Goal: Task Accomplishment & Management: Manage account settings

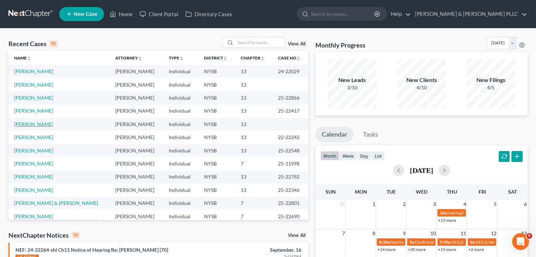
click at [38, 127] on link "[PERSON_NAME]" at bounding box center [33, 124] width 39 height 6
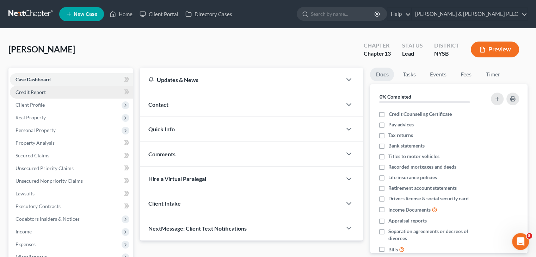
click at [41, 93] on span "Credit Report" at bounding box center [31, 92] width 30 height 6
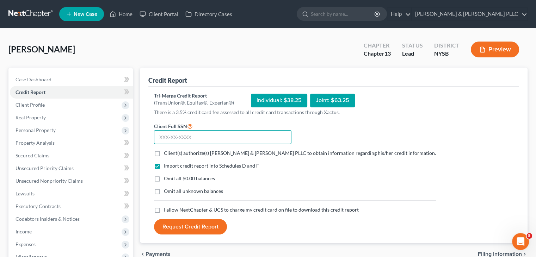
click at [166, 141] on input "text" at bounding box center [223, 137] width 138 height 14
type input "113-62-0500"
click at [164, 153] on label "Client(s) authorize(s) [PERSON_NAME] & [PERSON_NAME] PLLC to obtain information…" at bounding box center [300, 153] width 272 height 7
click at [167, 153] on input "Client(s) authorize(s) [PERSON_NAME] & [PERSON_NAME] PLLC to obtain information…" at bounding box center [169, 152] width 5 height 5
checkbox input "true"
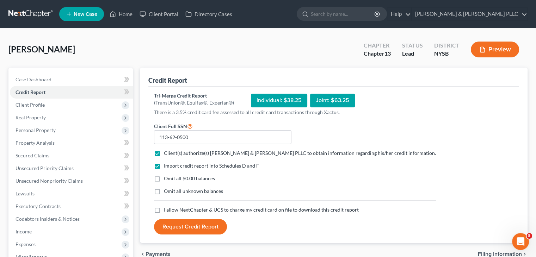
click at [172, 224] on button "Request Credit Report" at bounding box center [190, 227] width 73 height 16
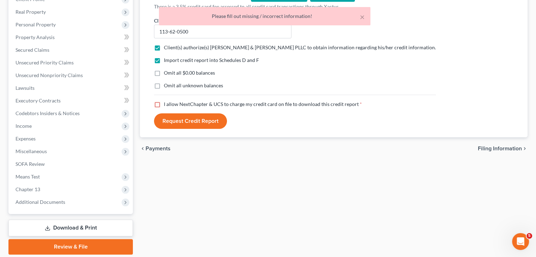
scroll to position [71, 0]
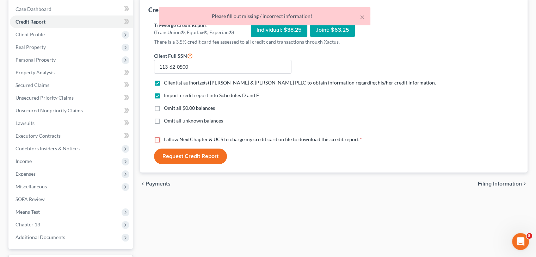
click at [164, 139] on label "I allow NextChapter & UCS to charge my credit card on file to download this cre…" at bounding box center [263, 139] width 198 height 7
click at [167, 139] on input "I allow NextChapter & UCS to charge my credit card on file to download this cre…" at bounding box center [169, 138] width 5 height 5
checkbox input "true"
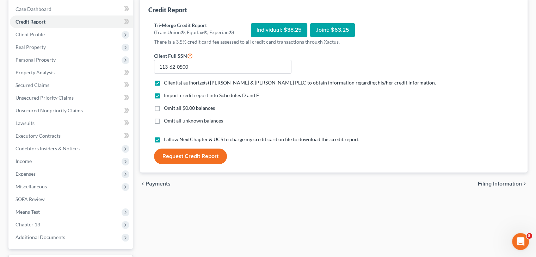
click at [177, 157] on button "Request Credit Report" at bounding box center [190, 157] width 73 height 16
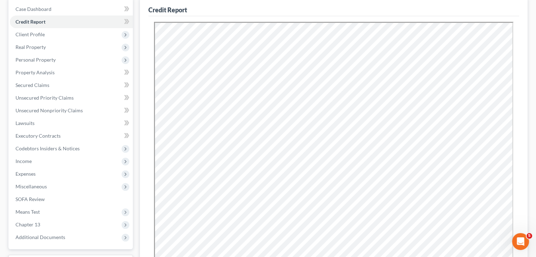
scroll to position [0, 0]
click at [62, 112] on span "Unsecured Nonpriority Claims" at bounding box center [49, 111] width 67 height 6
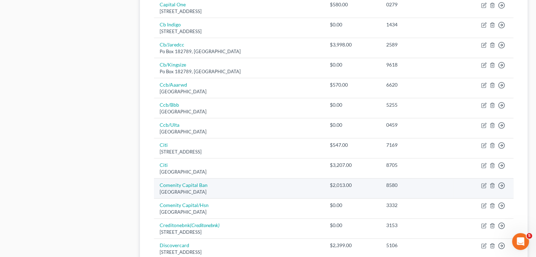
scroll to position [343, 0]
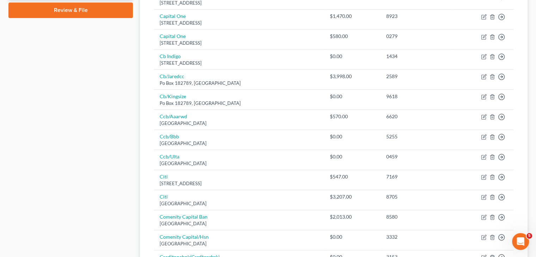
click at [68, 101] on div "Case Dashboard Payments Invoices Payments Payments Credit Report Client Profile" at bounding box center [71, 85] width 132 height 720
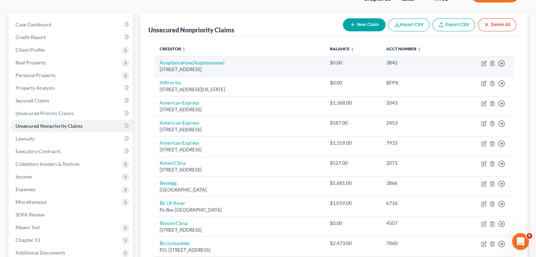
scroll to position [25, 0]
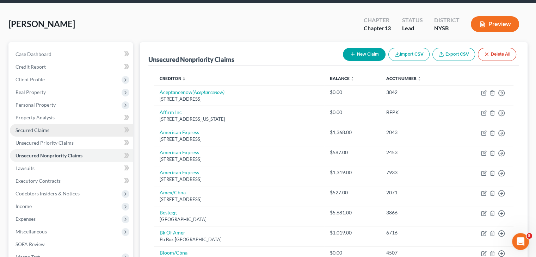
click at [37, 128] on span "Secured Claims" at bounding box center [33, 130] width 34 height 6
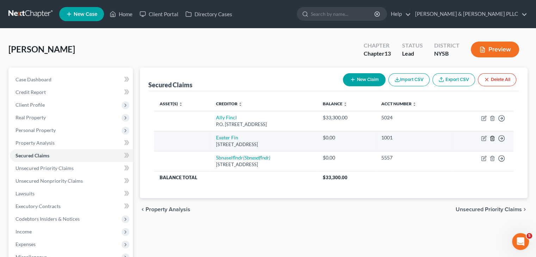
click at [492, 138] on line "button" at bounding box center [492, 138] width 0 height 1
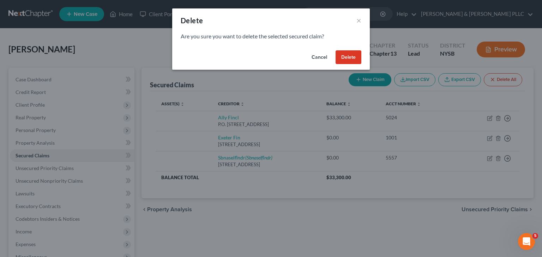
click at [341, 60] on button "Delete" at bounding box center [348, 57] width 26 height 14
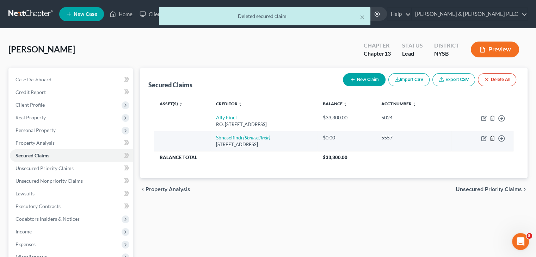
click at [492, 138] on icon "button" at bounding box center [493, 139] width 6 height 6
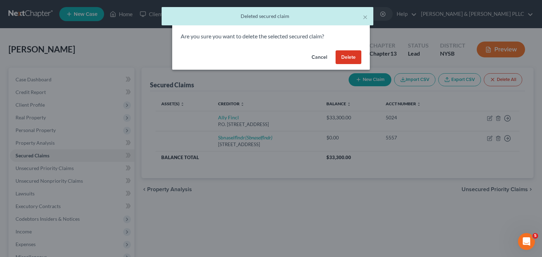
click at [354, 60] on button "Delete" at bounding box center [348, 57] width 26 height 14
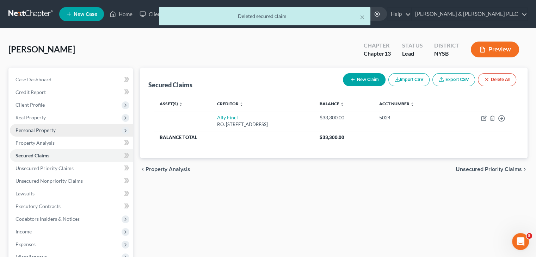
click at [31, 132] on span "Personal Property" at bounding box center [36, 130] width 40 height 6
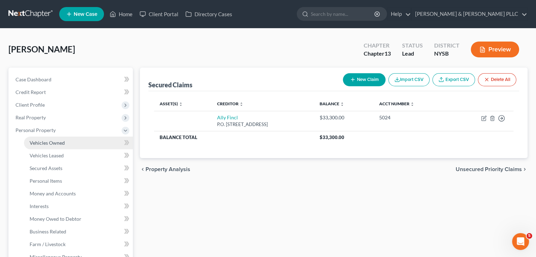
click at [40, 146] on link "Vehicles Owned" at bounding box center [78, 143] width 109 height 13
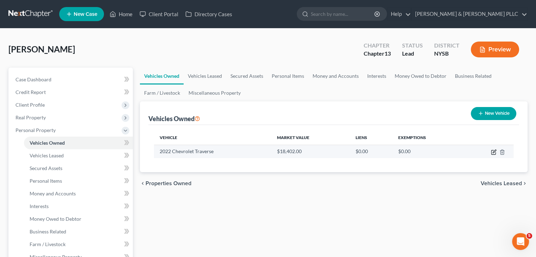
click at [492, 153] on icon "button" at bounding box center [494, 153] width 6 height 6
select select "0"
select select "4"
select select "2"
select select "0"
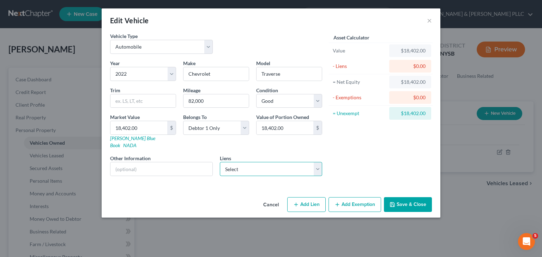
click at [320, 163] on select "Select Ally Fincl - $33,300.00" at bounding box center [271, 169] width 103 height 14
select select "24"
select select "0"
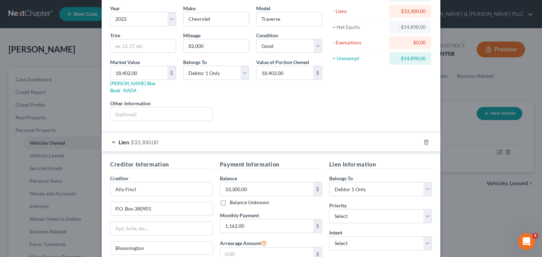
scroll to position [106, 0]
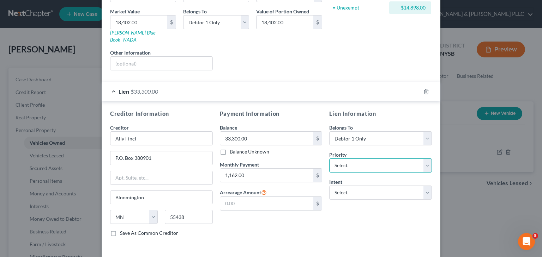
click at [424, 160] on select "Select 1st 2nd 3rd 4th 5th 6th 7th 8th 9th 10th 11th 12th 13th 14th 15th 16th 1…" at bounding box center [380, 166] width 103 height 14
select select "0"
click at [329, 159] on select "Select 1st 2nd 3rd 4th 5th 6th 7th 8th 9th 10th 11th 12th 13th 14th 15th 16th 1…" at bounding box center [380, 166] width 103 height 14
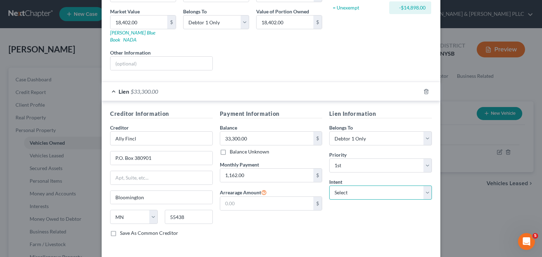
click at [423, 186] on select "Select Surrender Redeem Reaffirm Avoid Other" at bounding box center [380, 193] width 103 height 14
select select "4"
click at [329, 186] on select "Select Surrender Redeem Reaffirm Avoid Other" at bounding box center [380, 193] width 103 height 14
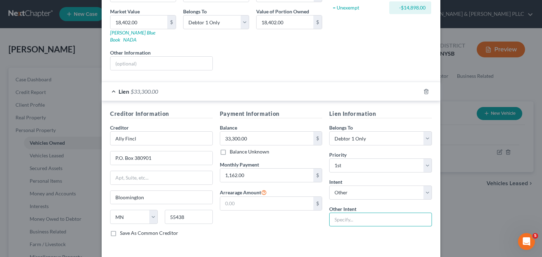
click at [360, 214] on input "text" at bounding box center [380, 220] width 103 height 14
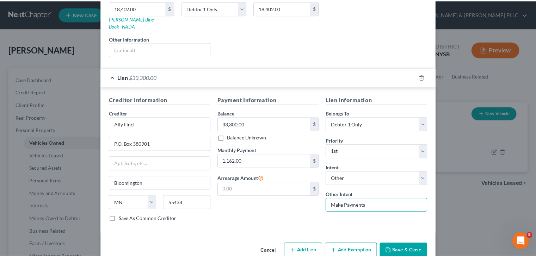
scroll to position [127, 0]
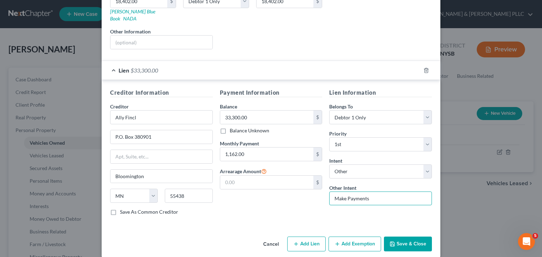
type input "Make Payments"
click at [426, 237] on button "Save & Close" at bounding box center [408, 244] width 48 height 15
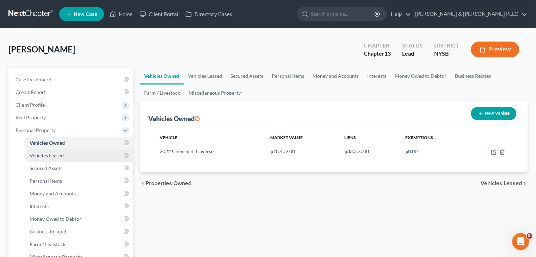
click at [89, 158] on link "Vehicles Leased" at bounding box center [78, 156] width 109 height 13
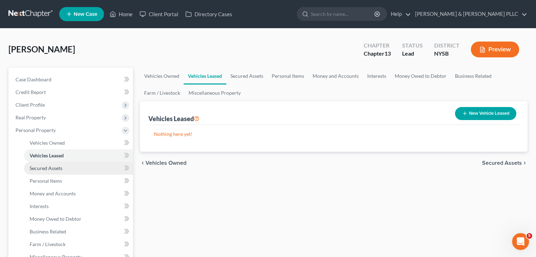
click at [75, 169] on link "Secured Assets" at bounding box center [78, 168] width 109 height 13
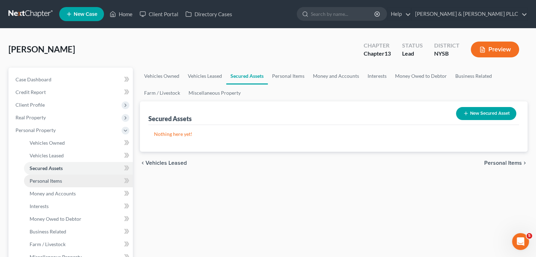
click at [73, 183] on link "Personal Items" at bounding box center [78, 181] width 109 height 13
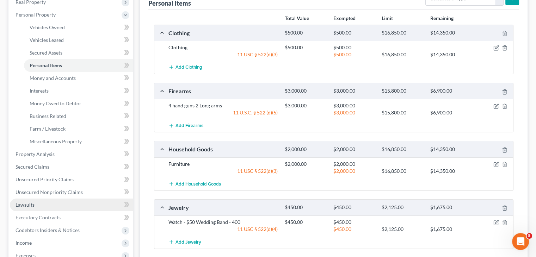
scroll to position [186, 0]
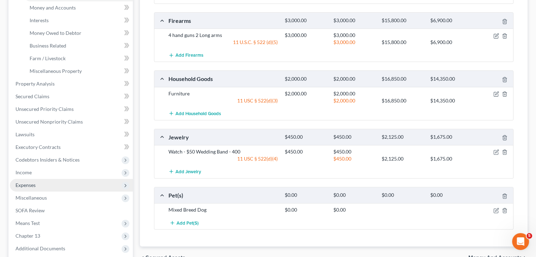
click at [58, 188] on span "Expenses" at bounding box center [71, 185] width 123 height 13
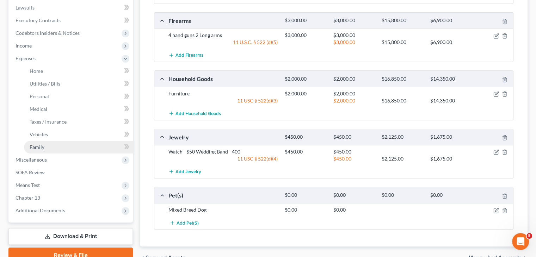
click at [58, 151] on link "Family" at bounding box center [78, 147] width 109 height 13
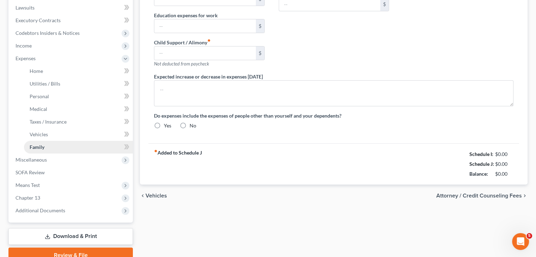
type input "0.00"
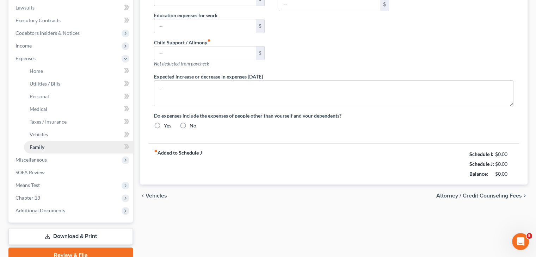
type input "0.00"
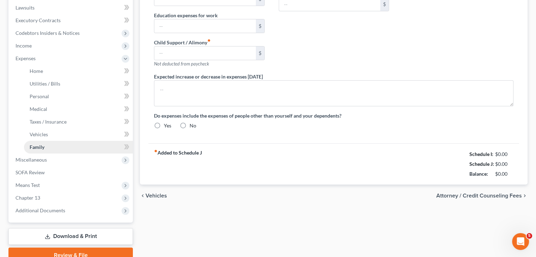
radio input "true"
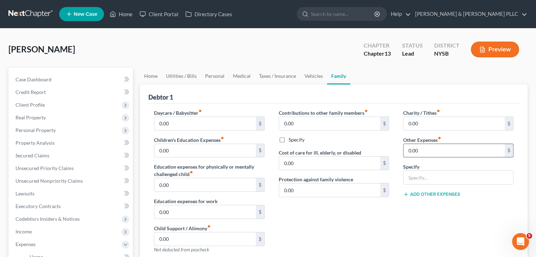
click at [419, 148] on input "0.00" at bounding box center [454, 150] width 101 height 13
type input "50"
click at [427, 184] on input "text" at bounding box center [459, 177] width 110 height 13
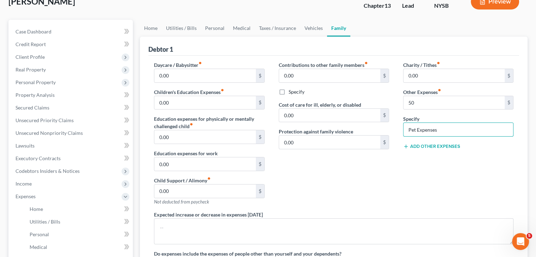
scroll to position [106, 0]
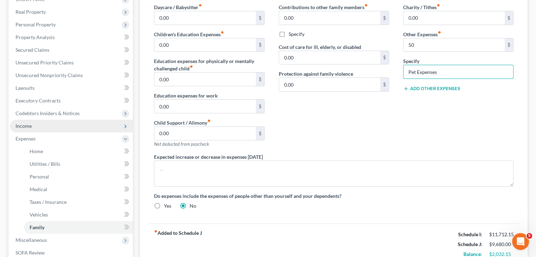
type input "Pet Expenses"
click at [21, 126] on span "Income" at bounding box center [24, 126] width 16 height 6
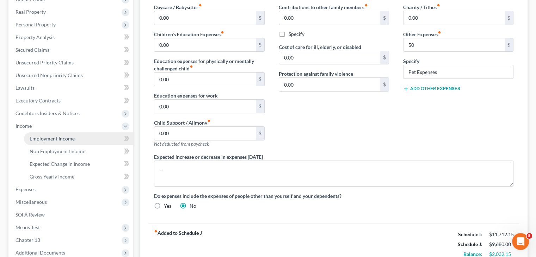
click at [41, 137] on span "Employment Income" at bounding box center [52, 139] width 45 height 6
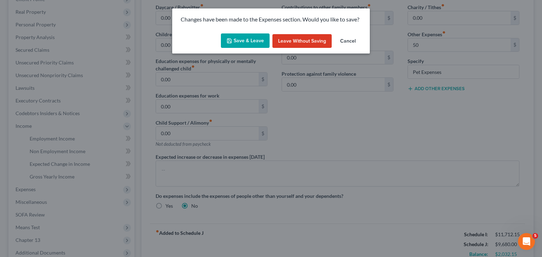
click at [246, 44] on button "Save & Leave" at bounding box center [245, 40] width 49 height 15
type input "50.00"
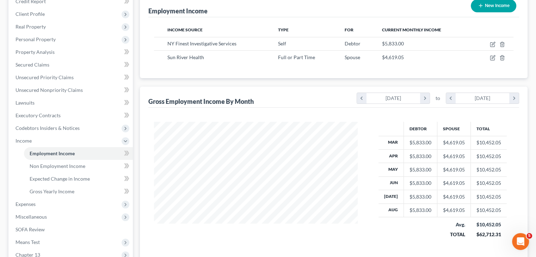
scroll to position [181, 0]
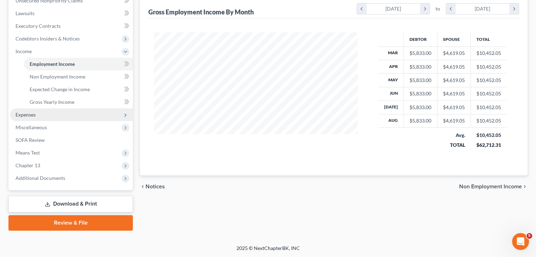
click at [54, 120] on span "Expenses" at bounding box center [71, 115] width 123 height 13
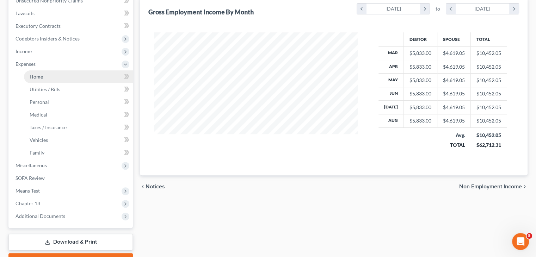
click at [42, 81] on link "Home" at bounding box center [78, 77] width 109 height 13
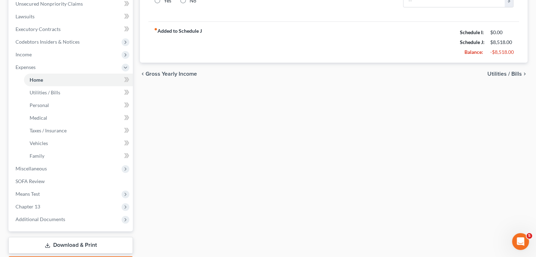
type input "2,857.00"
type input "516.00"
radio input "true"
type input "0.00"
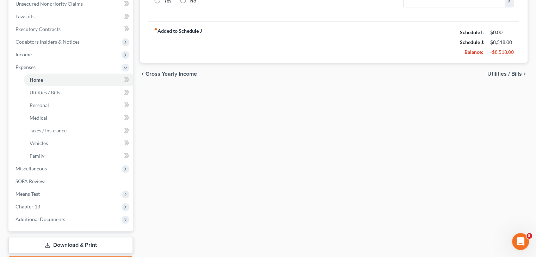
type input "0.00"
type input "250.00"
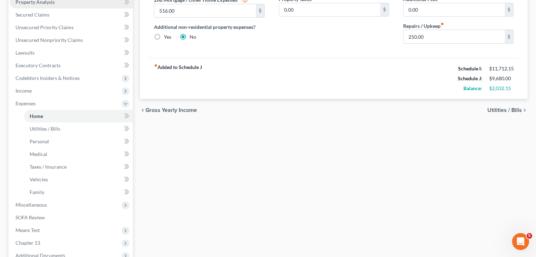
scroll to position [71, 0]
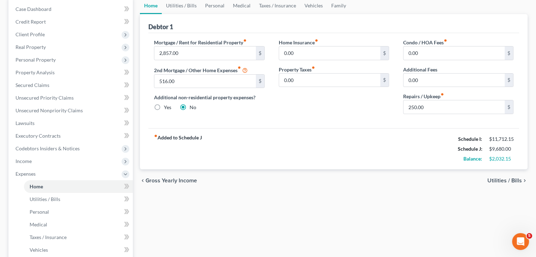
click at [505, 179] on span "Utilities / Bills" at bounding box center [505, 181] width 35 height 6
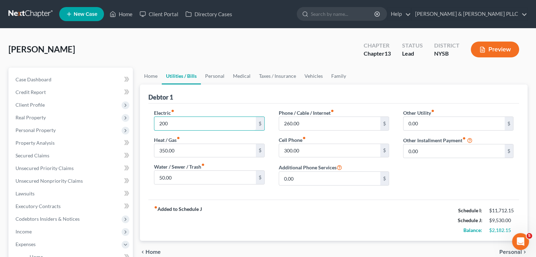
type input "200"
click at [500, 250] on div "chevron_left Home Personal chevron_right" at bounding box center [334, 252] width 388 height 23
click at [505, 251] on span "Personal" at bounding box center [511, 253] width 23 height 6
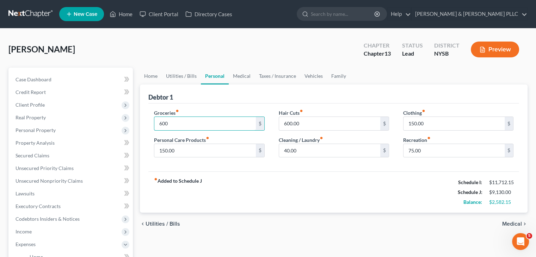
type input "600"
type input "100"
type input "37"
type input "70"
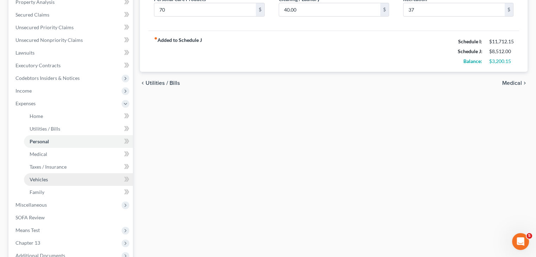
scroll to position [176, 0]
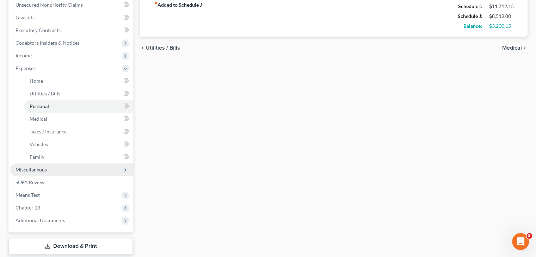
click at [48, 172] on span "Miscellaneous" at bounding box center [71, 170] width 123 height 13
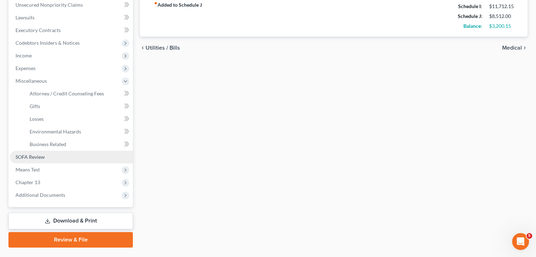
click at [45, 161] on link "SOFA Review" at bounding box center [71, 157] width 123 height 13
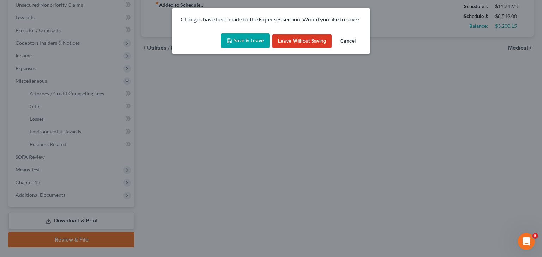
click at [240, 40] on button "Save & Leave" at bounding box center [245, 40] width 49 height 15
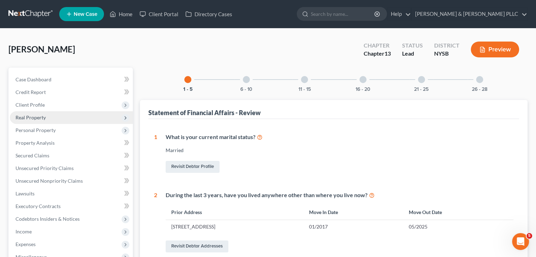
click at [45, 117] on span "Real Property" at bounding box center [31, 118] width 30 height 6
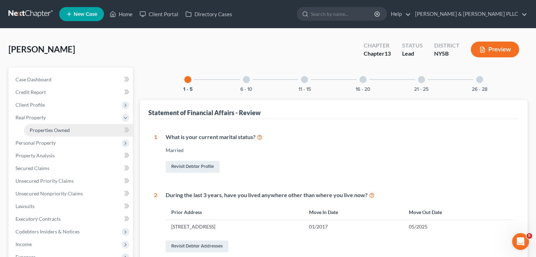
click at [42, 132] on span "Properties Owned" at bounding box center [50, 130] width 40 height 6
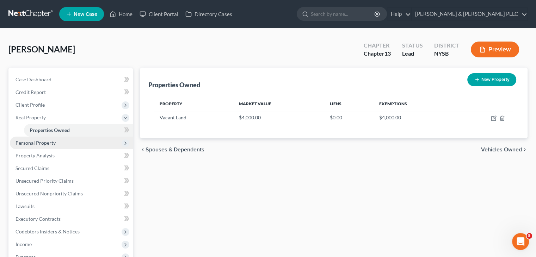
click at [36, 142] on span "Personal Property" at bounding box center [36, 143] width 40 height 6
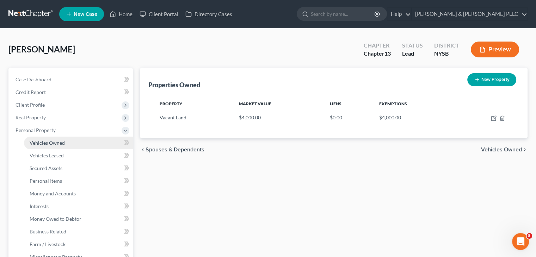
click at [36, 141] on span "Vehicles Owned" at bounding box center [47, 143] width 35 height 6
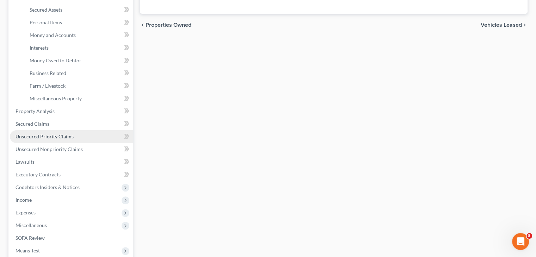
scroll to position [176, 0]
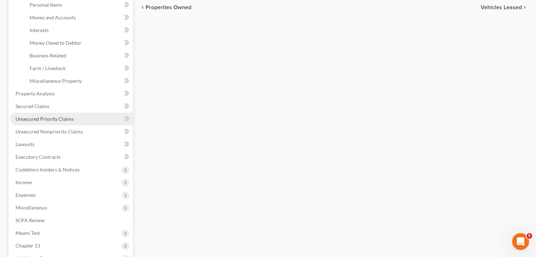
click at [37, 119] on span "Unsecured Priority Claims" at bounding box center [45, 119] width 58 height 6
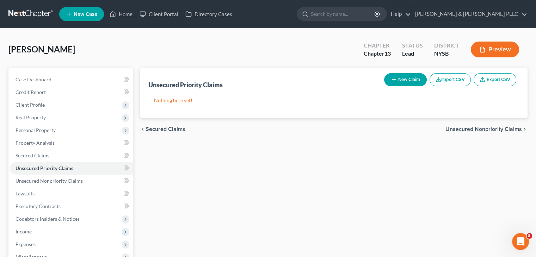
click at [409, 77] on button "New Claim" at bounding box center [405, 79] width 43 height 13
select select "0"
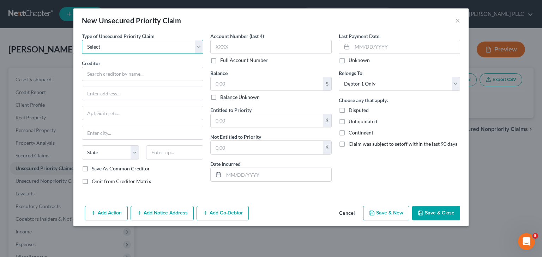
click at [199, 47] on select "Select Taxes & Other Government Units Domestic Support Obligations Extensions o…" at bounding box center [142, 47] width 121 height 14
select select "0"
click at [82, 40] on select "Select Taxes & Other Government Units Domestic Support Obligations Extensions o…" at bounding box center [142, 47] width 121 height 14
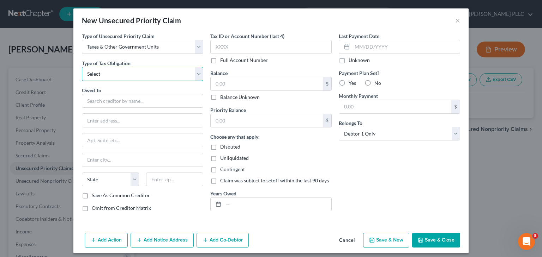
click at [196, 73] on select "Select Federal City State Franchise Tax Board Other" at bounding box center [142, 74] width 121 height 14
select select "0"
click at [82, 67] on select "Select Federal City State Franchise Tax Board Other" at bounding box center [142, 74] width 121 height 14
click at [108, 100] on input "text" at bounding box center [142, 101] width 121 height 14
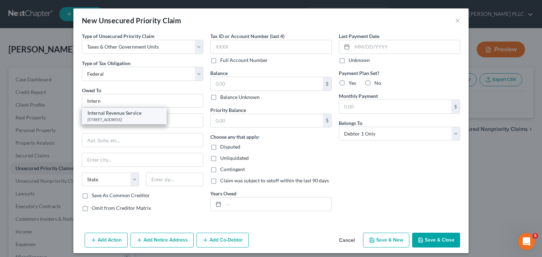
click at [113, 117] on div "[STREET_ADDRESS]" at bounding box center [123, 120] width 73 height 6
type input "Internal Revenue Service"
type input "PO Box 7346"
type input "[GEOGRAPHIC_DATA]"
select select "39"
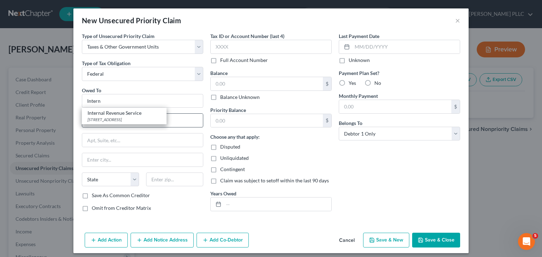
type input "19101"
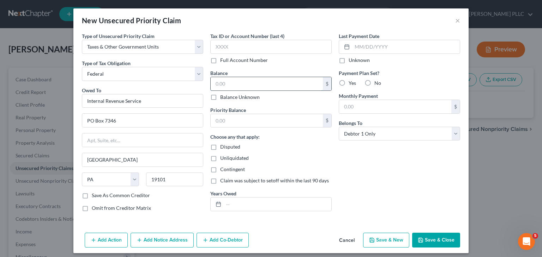
click at [216, 83] on input "text" at bounding box center [267, 83] width 112 height 13
click at [422, 242] on button "Save & Close" at bounding box center [436, 240] width 48 height 15
type input "120,000.00"
type input "0.00"
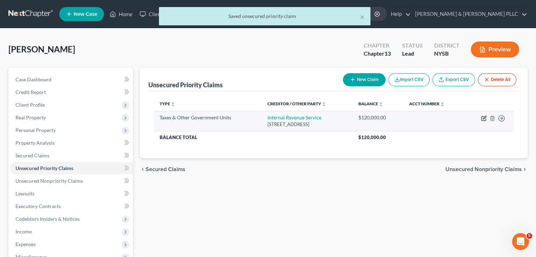
click at [484, 119] on icon "button" at bounding box center [484, 119] width 6 height 6
select select "0"
select select "39"
select select "0"
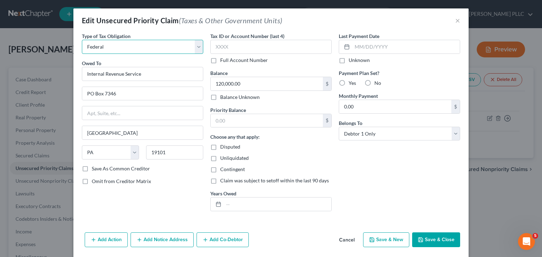
click at [198, 47] on select "Select Federal City State Franchise Tax Board Other" at bounding box center [142, 47] width 121 height 14
select select "2"
click at [82, 40] on select "Select Federal City State Franchise Tax Board Other" at bounding box center [142, 47] width 121 height 14
click at [455, 20] on button "×" at bounding box center [457, 20] width 5 height 8
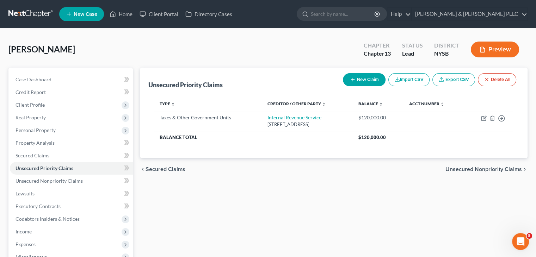
click at [361, 80] on button "New Claim" at bounding box center [364, 79] width 43 height 13
select select "0"
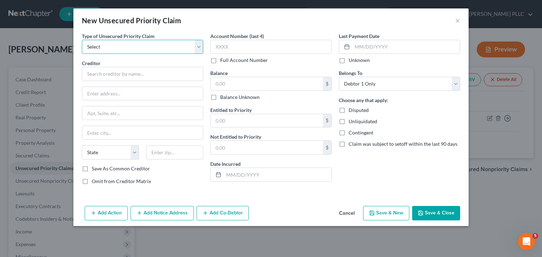
click at [195, 50] on select "Select Taxes & Other Government Units Domestic Support Obligations Extensions o…" at bounding box center [142, 47] width 121 height 14
select select "0"
click at [82, 40] on select "Select Taxes & Other Government Units Domestic Support Obligations Extensions o…" at bounding box center [142, 47] width 121 height 14
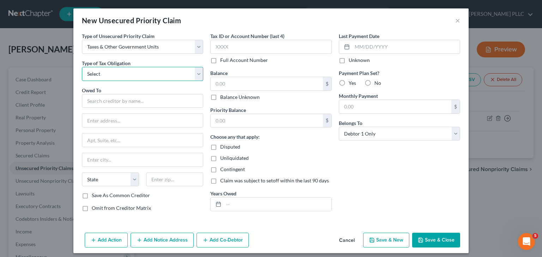
click at [197, 77] on select "Select Federal City State Franchise Tax Board Other" at bounding box center [142, 74] width 121 height 14
select select "2"
click at [82, 67] on select "Select Federal City State Franchise Tax Board Other" at bounding box center [142, 74] width 121 height 14
click at [92, 102] on input "text" at bounding box center [142, 101] width 121 height 14
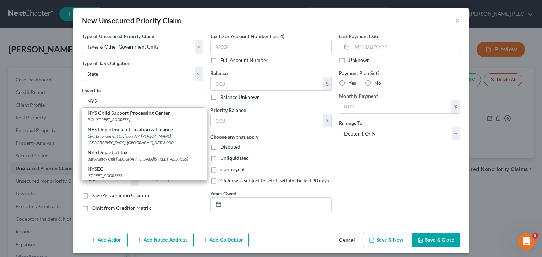
click at [103, 131] on div "NYS Department of Taxation & Finance" at bounding box center [144, 129] width 114 height 7
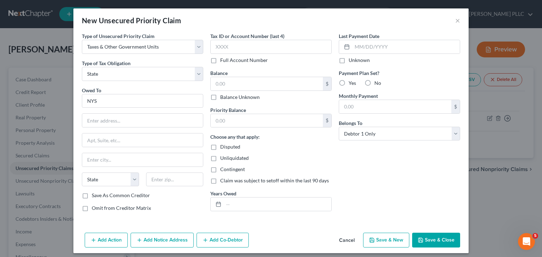
type input "NYS Department of Taxation & Finance"
type input "Civil Enforcement Division"
type input "W A [PERSON_NAME][GEOGRAPHIC_DATA]"
type input "[GEOGRAPHIC_DATA]"
select select "35"
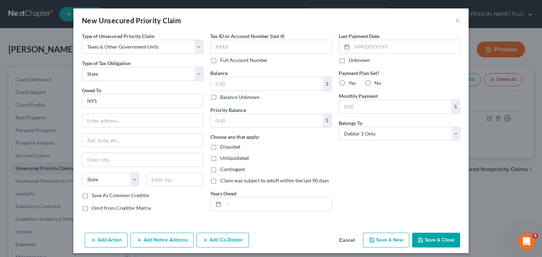
type input "12227-0001"
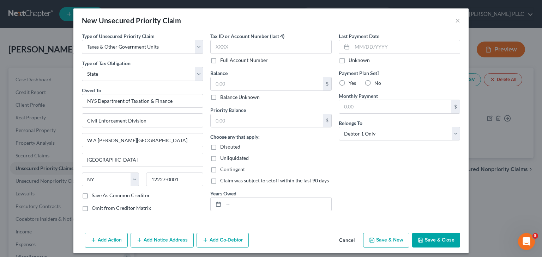
click at [220, 97] on label "Balance Unknown" at bounding box center [239, 97] width 39 height 7
click at [223, 97] on input "Balance Unknown" at bounding box center [225, 96] width 5 height 5
checkbox input "true"
type input "0.00"
click at [419, 238] on icon "button" at bounding box center [420, 241] width 6 height 6
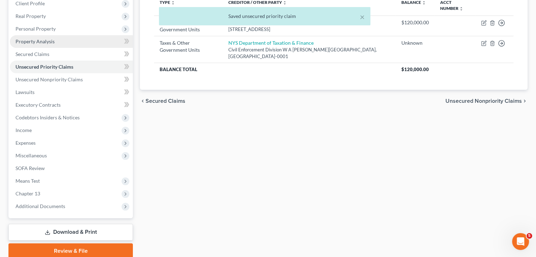
scroll to position [106, 0]
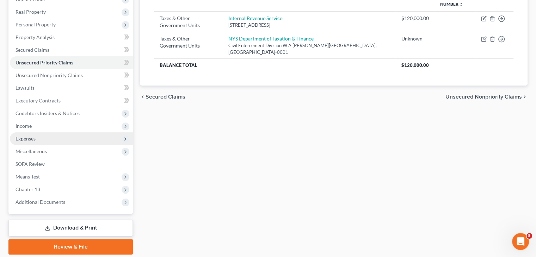
click at [67, 140] on span "Expenses" at bounding box center [71, 139] width 123 height 13
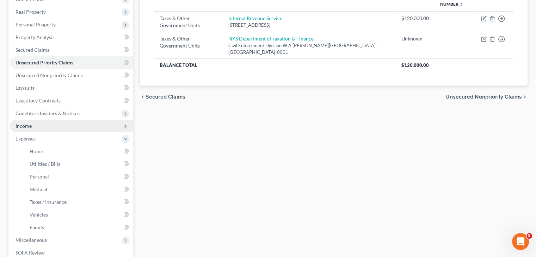
click at [67, 126] on span "Income" at bounding box center [71, 126] width 123 height 13
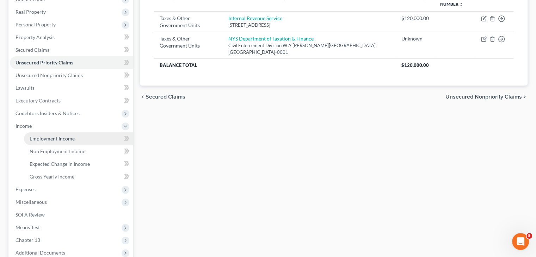
click at [62, 138] on span "Employment Income" at bounding box center [52, 139] width 45 height 6
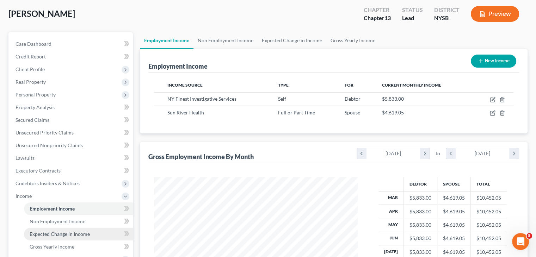
scroll to position [141, 0]
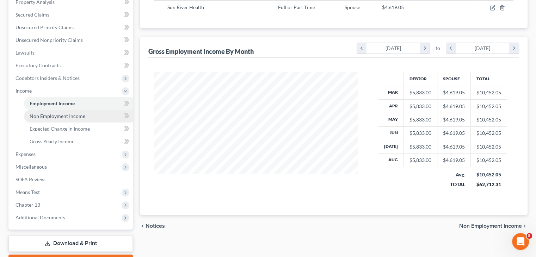
click at [64, 115] on span "Non Employment Income" at bounding box center [58, 116] width 56 height 6
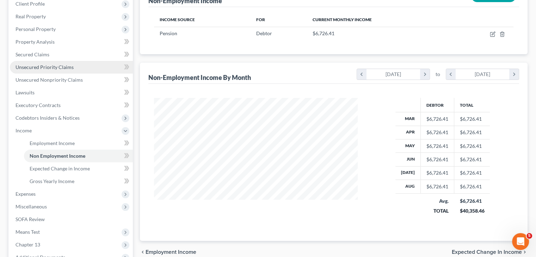
scroll to position [106, 0]
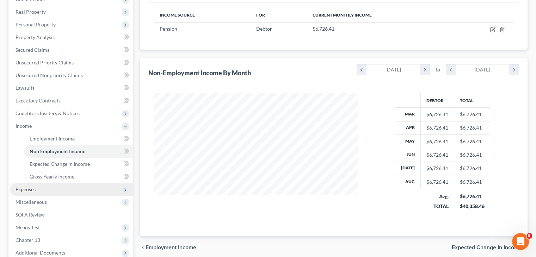
click at [48, 191] on span "Expenses" at bounding box center [71, 189] width 123 height 13
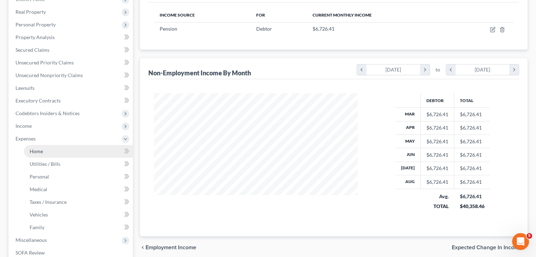
click at [51, 155] on link "Home" at bounding box center [78, 151] width 109 height 13
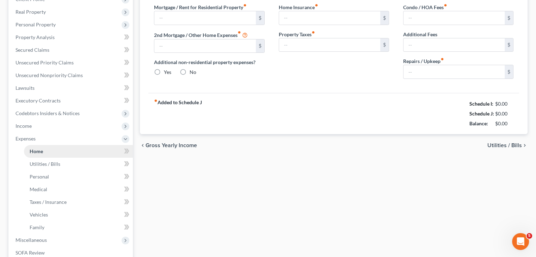
type input "2,857.00"
type input "516.00"
radio input "true"
type input "0.00"
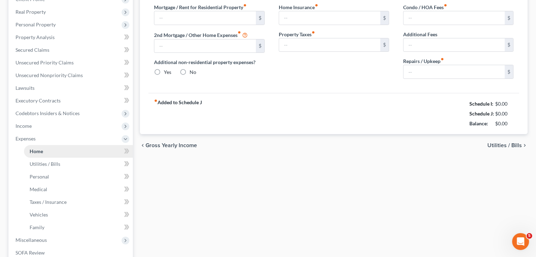
type input "0.00"
type input "250.00"
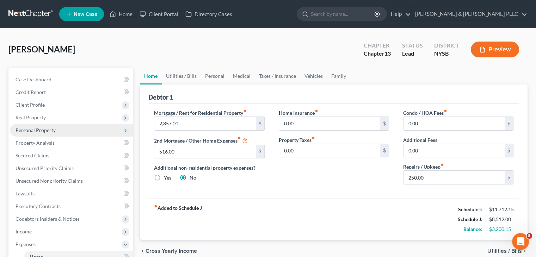
click at [42, 132] on span "Personal Property" at bounding box center [36, 130] width 40 height 6
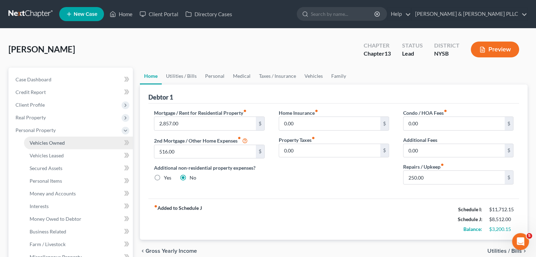
click at [45, 145] on span "Vehicles Owned" at bounding box center [47, 143] width 35 height 6
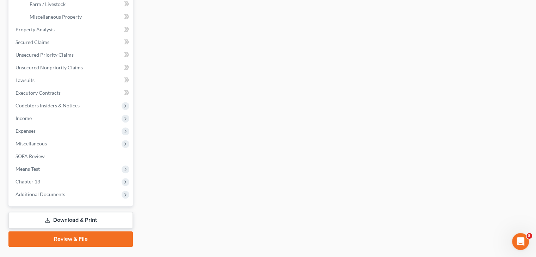
scroll to position [257, 0]
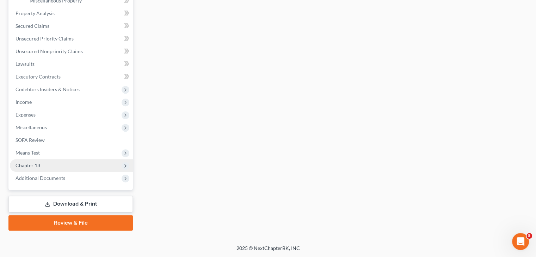
click at [53, 166] on span "Chapter 13" at bounding box center [71, 165] width 123 height 13
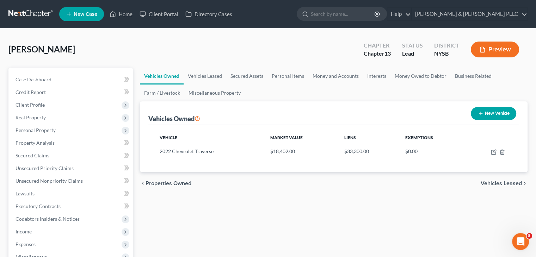
scroll to position [155, 0]
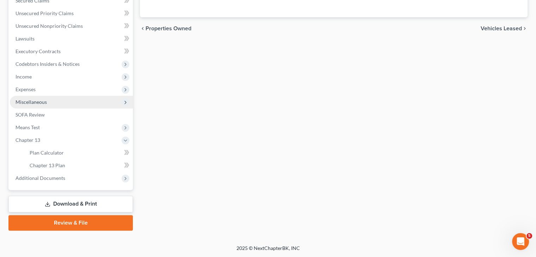
click at [39, 104] on span "Miscellaneous" at bounding box center [31, 102] width 31 height 6
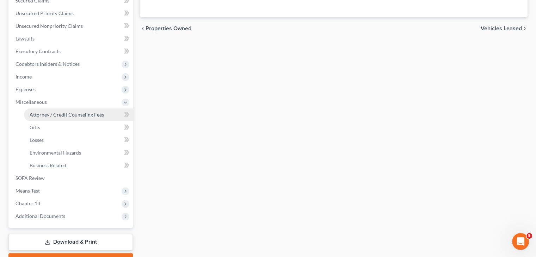
click at [44, 115] on span "Attorney / Credit Counseling Fees" at bounding box center [67, 115] width 74 height 6
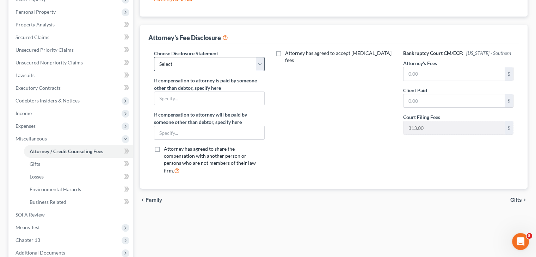
scroll to position [35, 0]
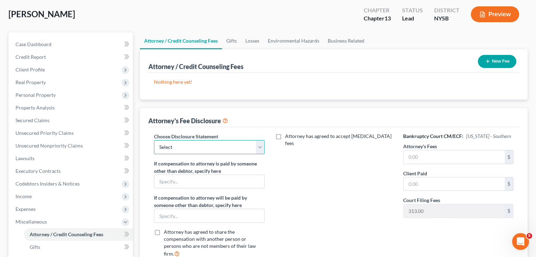
click at [256, 148] on select "Select Ch 13 - CT Ch 13 - SDNY Ch 13 - EDNY Ch 7 - CT Ch 7 - SDNY Ch 7 - EDNY" at bounding box center [209, 147] width 110 height 14
select select "1"
click at [154, 140] on select "Select Ch 13 - CT Ch 13 - SDNY Ch 13 - EDNY Ch 7 - CT Ch 7 - SDNY Ch 7 - EDNY" at bounding box center [209, 147] width 110 height 14
click at [433, 158] on input "text" at bounding box center [454, 157] width 101 height 13
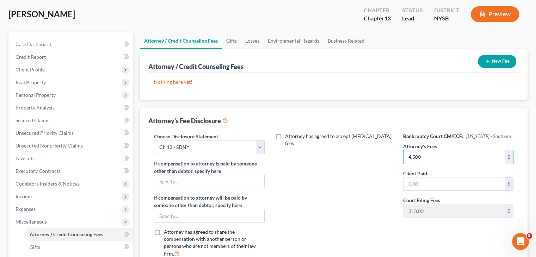
type input "4,500"
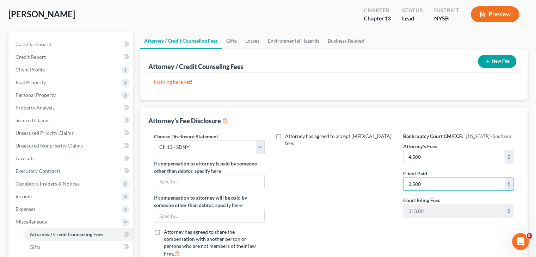
type input "2,500"
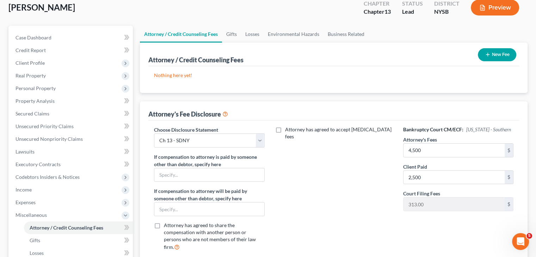
scroll to position [71, 0]
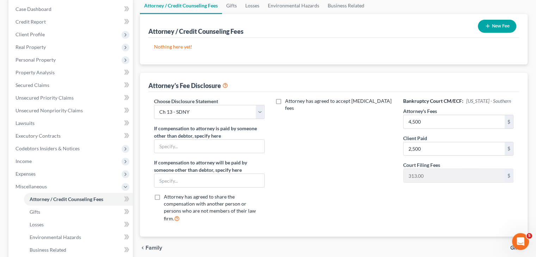
click at [490, 23] on button "New Fee" at bounding box center [497, 26] width 38 height 13
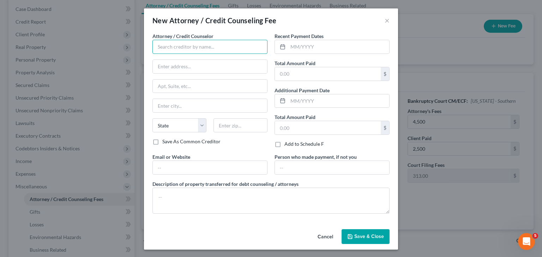
click at [183, 47] on input "text" at bounding box center [209, 47] width 115 height 14
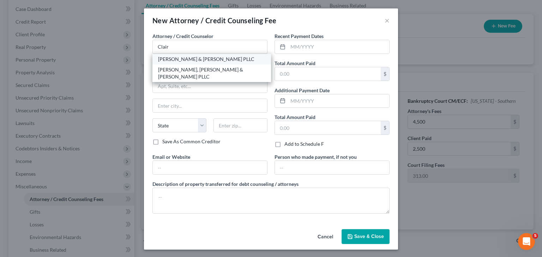
click at [182, 60] on div "[PERSON_NAME] & [PERSON_NAME] PLLC" at bounding box center [211, 59] width 107 height 7
type input "[PERSON_NAME] & [PERSON_NAME] PLLC"
type input "[STREET_ADDRESS]"
type input "Suite 140"
type input "[GEOGRAPHIC_DATA]"
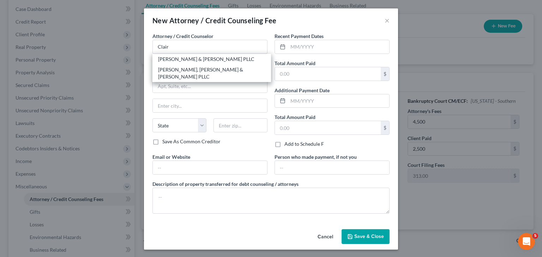
select select "35"
type input "10604"
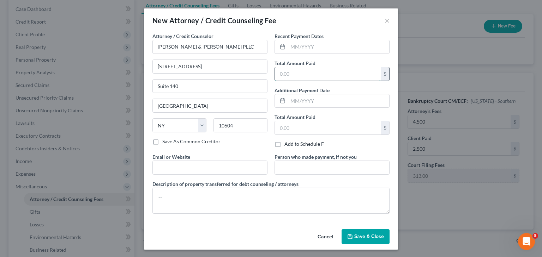
click at [280, 77] on input "text" at bounding box center [328, 73] width 106 height 13
type input "2,500"
click at [358, 235] on span "Save & Close" at bounding box center [369, 237] width 30 height 6
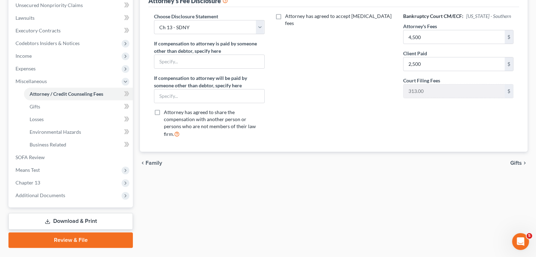
scroll to position [176, 0]
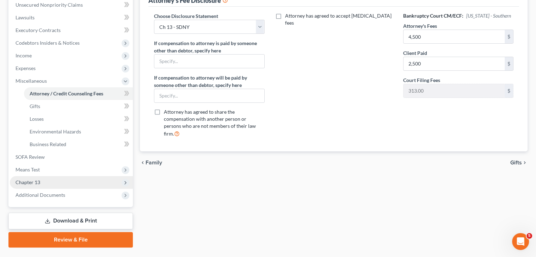
click at [29, 183] on span "Chapter 13" at bounding box center [28, 182] width 25 height 6
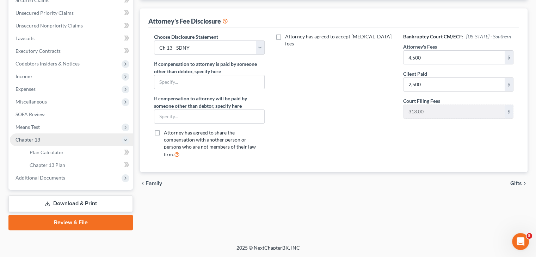
scroll to position [155, 0]
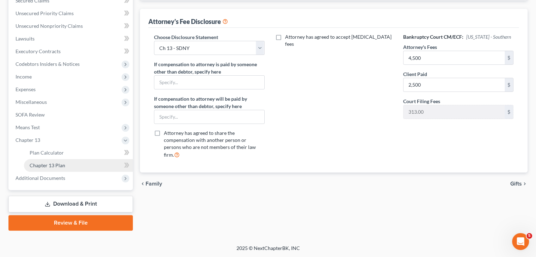
click at [45, 164] on span "Chapter 13 Plan" at bounding box center [48, 166] width 36 height 6
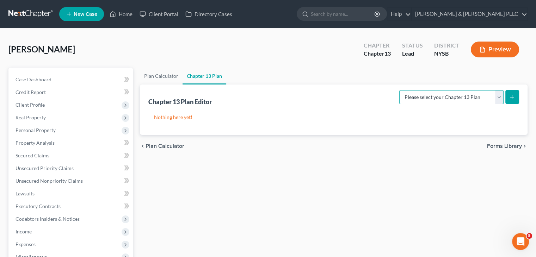
click at [500, 93] on select "Please select your Chapter 13 Plan National Form Plan - Official Form 113 [US_S…" at bounding box center [452, 97] width 104 height 14
select select "1"
click at [400, 90] on select "Please select your Chapter 13 Plan National Form Plan - Official Form 113 [US_S…" at bounding box center [452, 97] width 104 height 14
click at [511, 98] on icon "submit" at bounding box center [513, 97] width 6 height 6
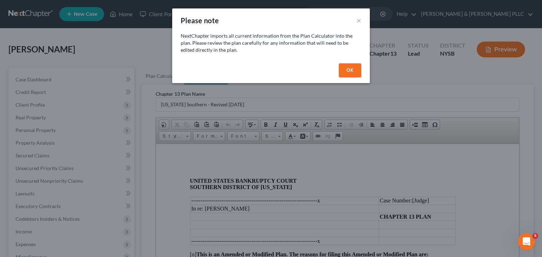
click at [359, 67] on button "OK" at bounding box center [350, 70] width 23 height 14
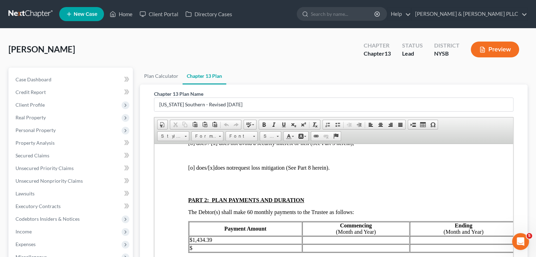
scroll to position [423, 0]
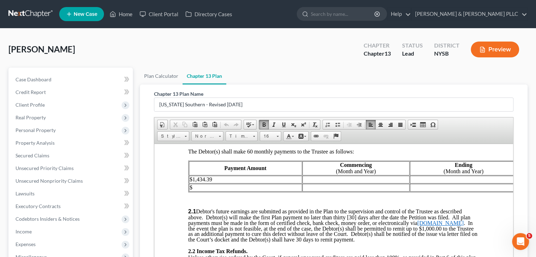
click at [214, 183] on td "$1,434.39" at bounding box center [245, 180] width 113 height 8
click at [354, 183] on td at bounding box center [356, 180] width 107 height 8
click at [420, 183] on td at bounding box center [463, 180] width 107 height 8
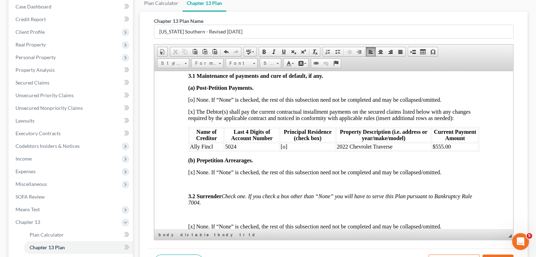
scroll to position [670, 0]
click at [449, 150] on td "$555.00" at bounding box center [455, 146] width 47 height 8
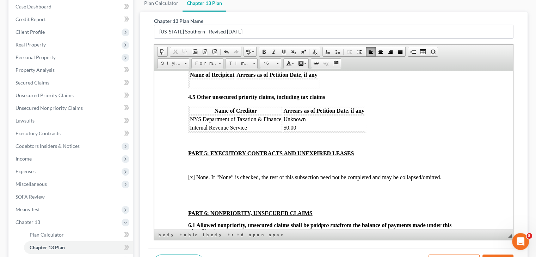
scroll to position [1375, 0]
click at [301, 131] on td "$0.00" at bounding box center [324, 127] width 82 height 8
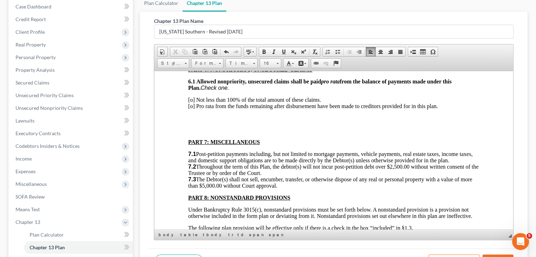
scroll to position [1516, 0]
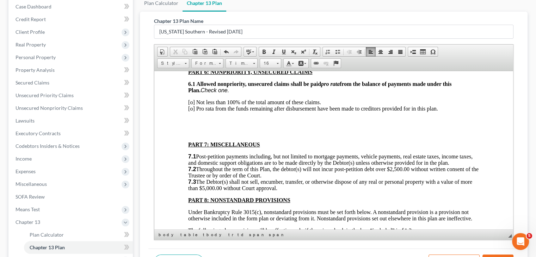
click at [193, 111] on span "[o] Not less than 100% of the total amount of these claims. [o] Pro rata from t…" at bounding box center [313, 105] width 250 height 12
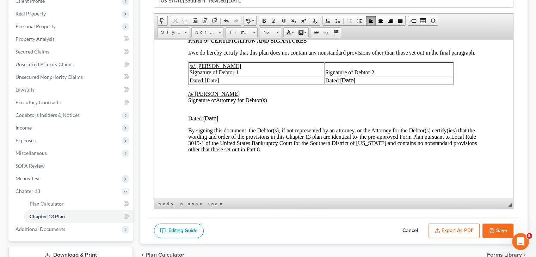
scroll to position [155, 0]
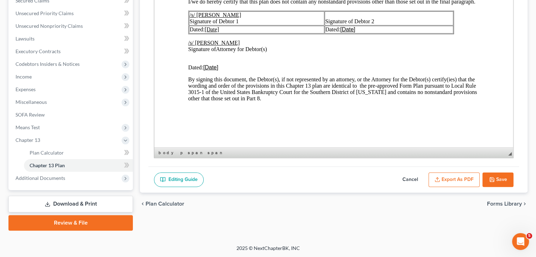
click at [499, 183] on button "Save" at bounding box center [498, 180] width 31 height 15
select select "1"
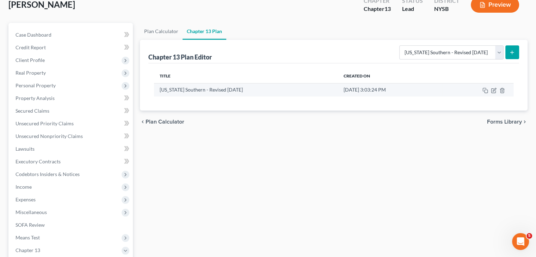
scroll to position [0, 0]
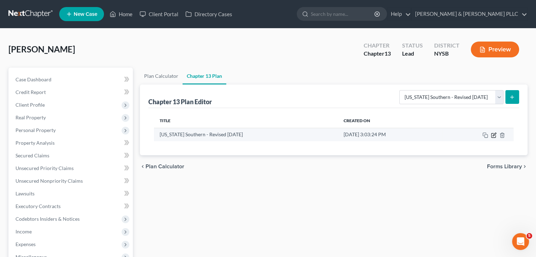
click at [495, 136] on icon "button" at bounding box center [494, 136] width 6 height 6
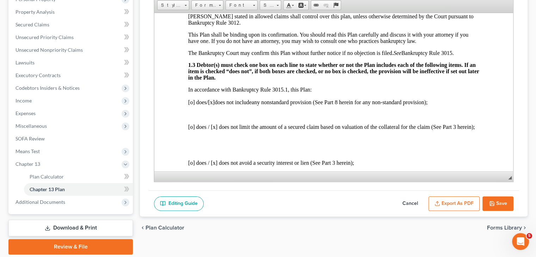
scroll to position [155, 0]
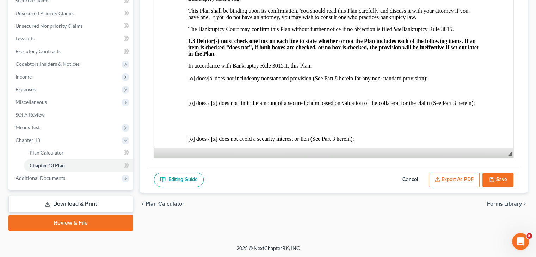
click at [451, 181] on button "Export as PDF" at bounding box center [454, 180] width 51 height 15
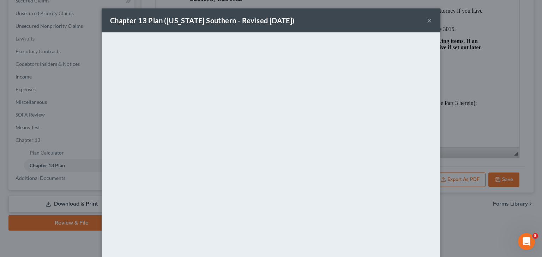
click at [427, 20] on button "×" at bounding box center [429, 20] width 5 height 8
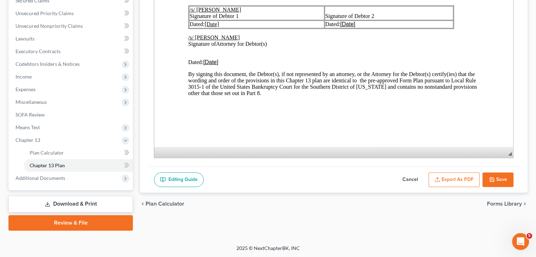
scroll to position [1726, 0]
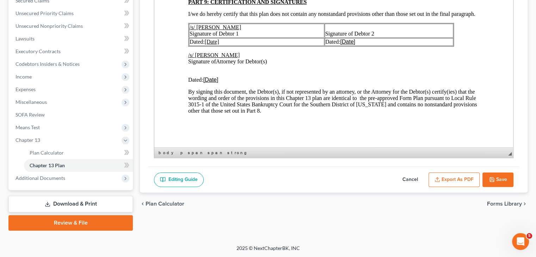
click at [222, 46] on td "Dated: [Date]" at bounding box center [256, 42] width 135 height 8
click at [221, 83] on p "​ Dated: [Date]" at bounding box center [333, 80] width 291 height 6
click at [497, 178] on button "Save" at bounding box center [498, 180] width 31 height 15
select select "1"
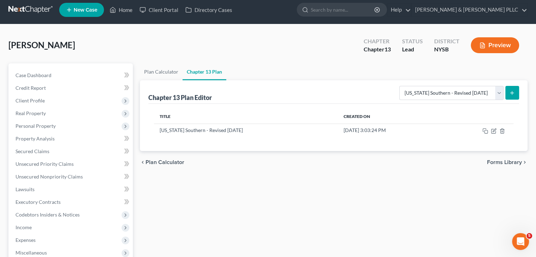
scroll to position [0, 0]
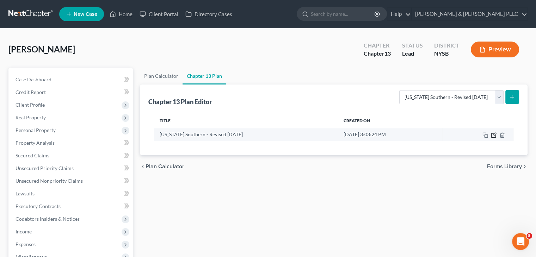
click at [492, 136] on icon "button" at bounding box center [494, 135] width 4 height 4
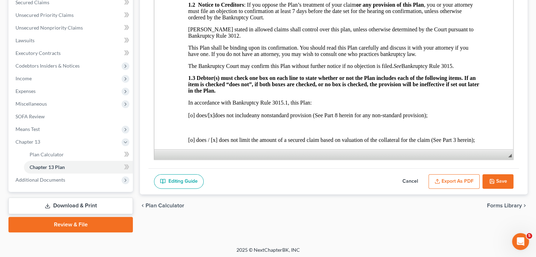
scroll to position [155, 0]
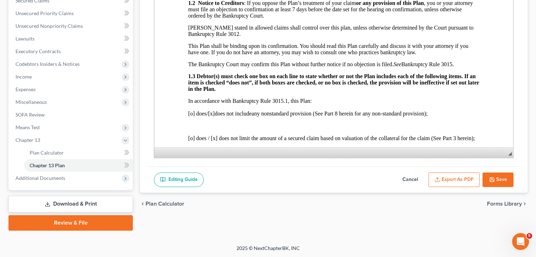
click at [331, 178] on div "Editing Guide Cancel Export as PDF Save" at bounding box center [333, 180] width 371 height 26
click at [459, 182] on button "Export as PDF" at bounding box center [454, 180] width 51 height 15
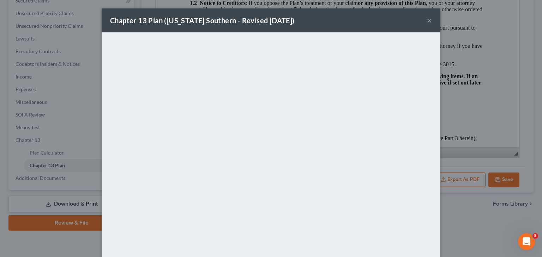
click at [427, 23] on button "×" at bounding box center [429, 20] width 5 height 8
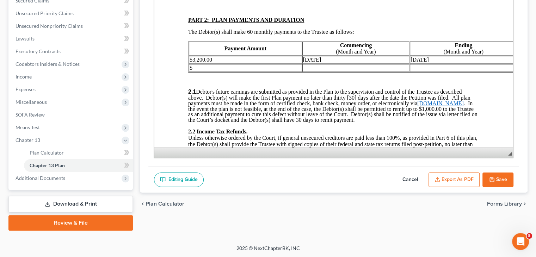
click at [64, 202] on link "Download & Print" at bounding box center [70, 204] width 124 height 17
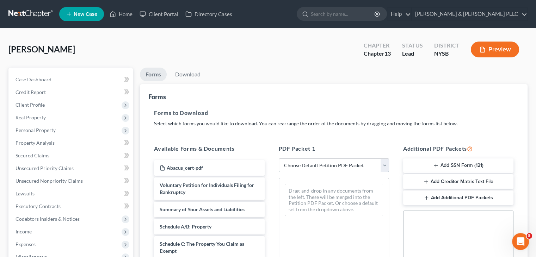
click at [385, 164] on select "Choose Default Petition PDF Packet Complete Bankruptcy Petition (all forms and …" at bounding box center [334, 166] width 110 height 14
select select "0"
click at [279, 159] on select "Choose Default Petition PDF Packet Complete Bankruptcy Petition (all forms and …" at bounding box center [334, 166] width 110 height 14
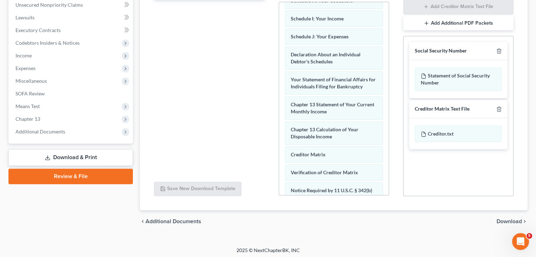
scroll to position [256, 0]
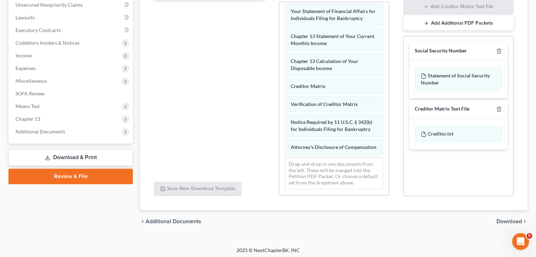
click at [508, 221] on span "Download" at bounding box center [509, 222] width 25 height 6
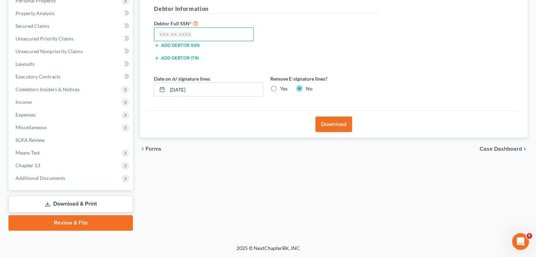
click at [159, 34] on input "text" at bounding box center [204, 35] width 100 height 14
type input "113-62-0500"
click at [333, 123] on button "Download" at bounding box center [334, 125] width 37 height 16
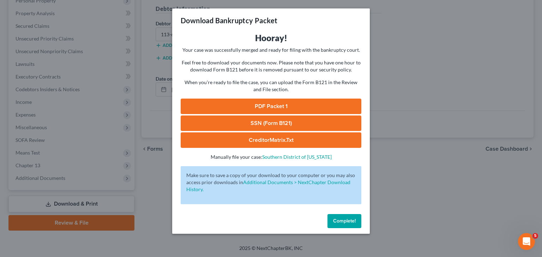
click at [254, 123] on link "SSN (Form B121)" at bounding box center [271, 124] width 181 height 16
click at [251, 107] on link "PDF Packet 1" at bounding box center [271, 107] width 181 height 16
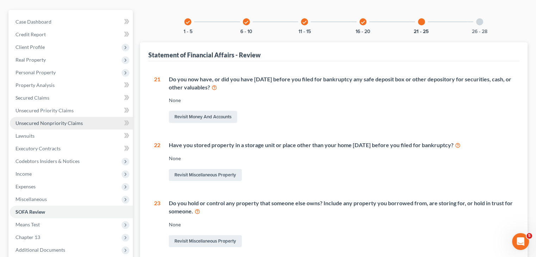
scroll to position [71, 0]
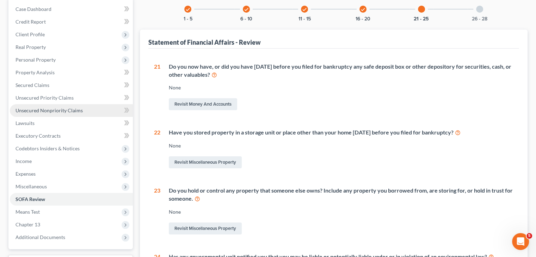
click at [68, 109] on span "Unsecured Nonpriority Claims" at bounding box center [49, 111] width 67 height 6
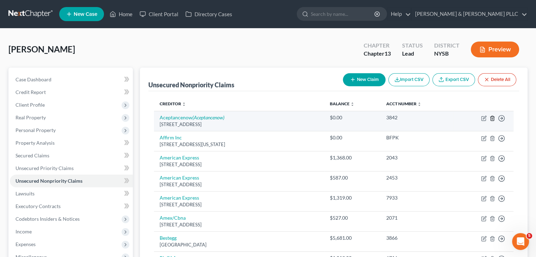
click at [491, 118] on icon "button" at bounding box center [493, 119] width 6 height 6
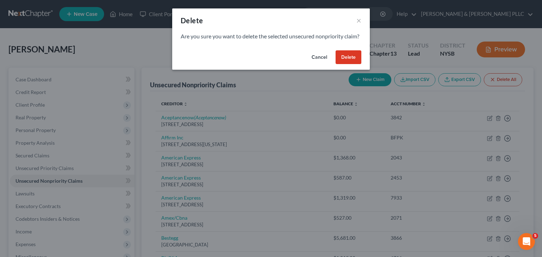
click at [356, 65] on button "Delete" at bounding box center [348, 57] width 26 height 14
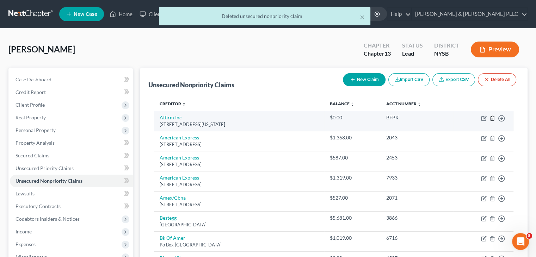
click at [492, 118] on line "button" at bounding box center [492, 118] width 0 height 1
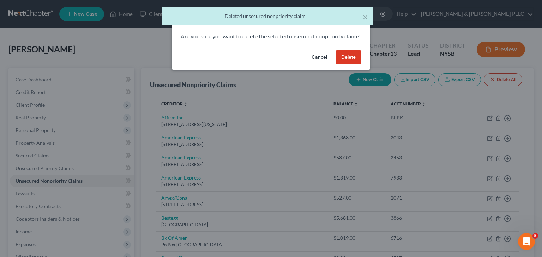
click at [348, 65] on button "Delete" at bounding box center [348, 57] width 26 height 14
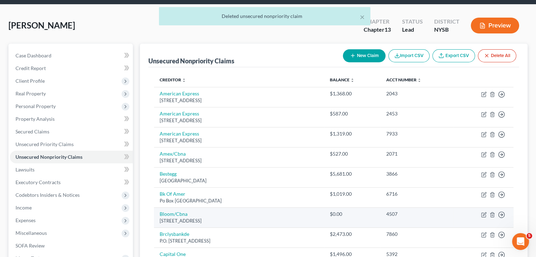
scroll to position [106, 0]
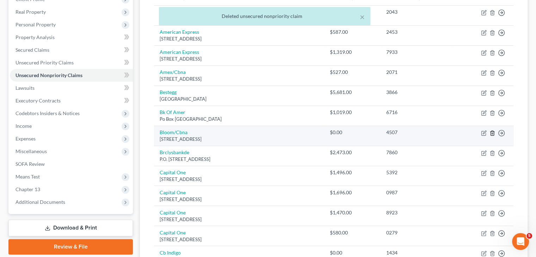
click at [492, 132] on icon "button" at bounding box center [493, 133] width 6 height 6
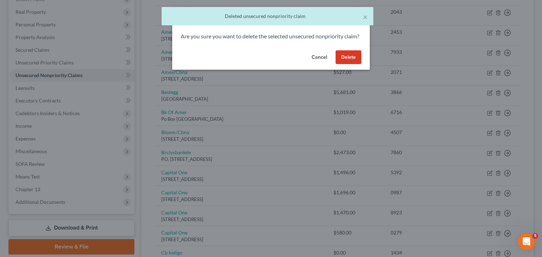
click at [354, 62] on button "Delete" at bounding box center [348, 57] width 26 height 14
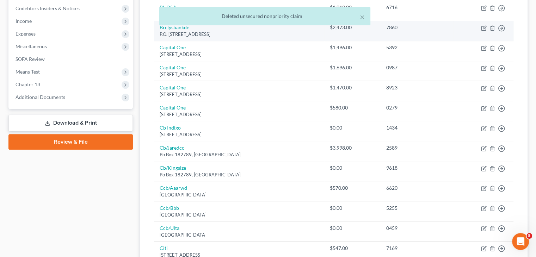
scroll to position [212, 0]
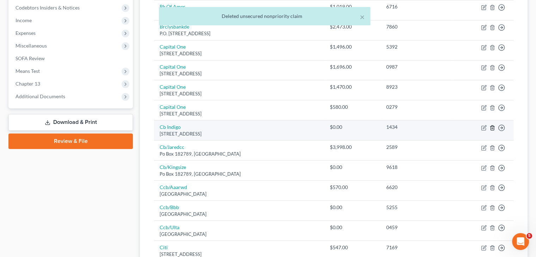
click at [492, 128] on line "button" at bounding box center [492, 128] width 0 height 1
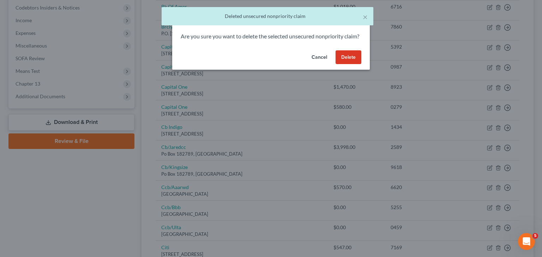
click at [351, 65] on button "Delete" at bounding box center [348, 57] width 26 height 14
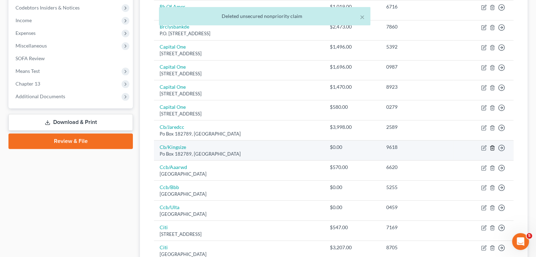
click at [491, 145] on icon "button" at bounding box center [493, 148] width 6 height 6
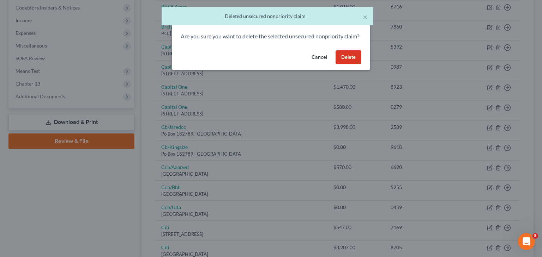
click at [342, 62] on button "Delete" at bounding box center [348, 57] width 26 height 14
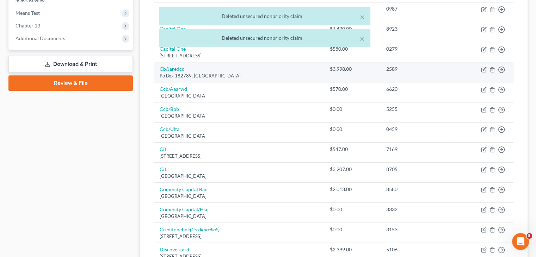
scroll to position [282, 0]
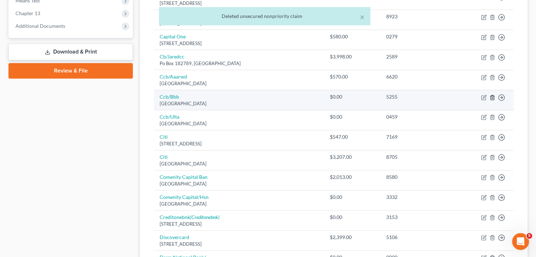
click at [491, 98] on icon "button" at bounding box center [493, 98] width 6 height 6
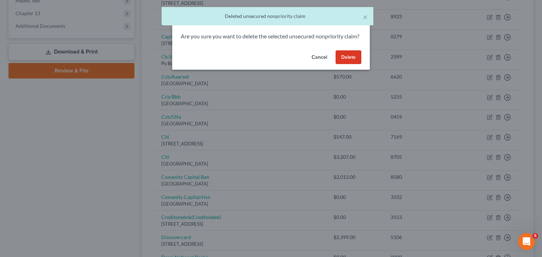
click at [354, 63] on button "Delete" at bounding box center [348, 57] width 26 height 14
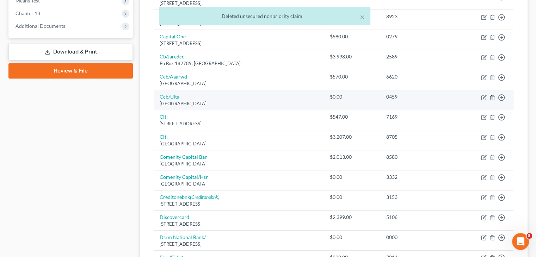
click at [494, 96] on icon "button" at bounding box center [492, 97] width 3 height 5
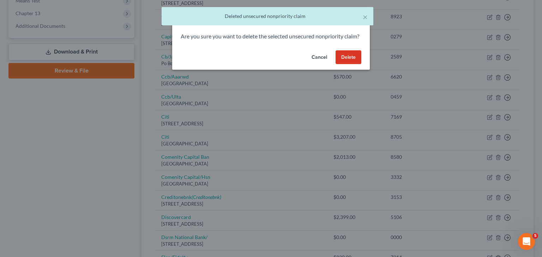
click at [350, 64] on button "Delete" at bounding box center [348, 57] width 26 height 14
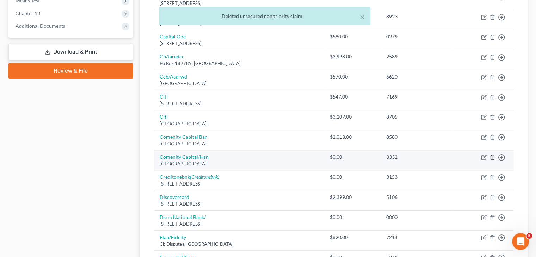
click at [492, 155] on icon "button" at bounding box center [493, 158] width 6 height 6
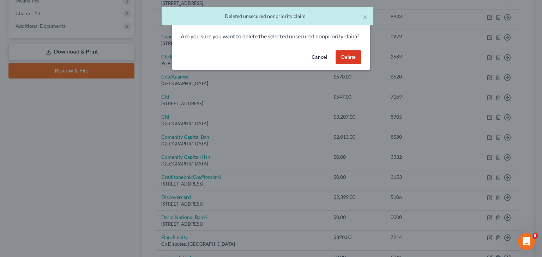
click at [355, 65] on button "Delete" at bounding box center [348, 57] width 26 height 14
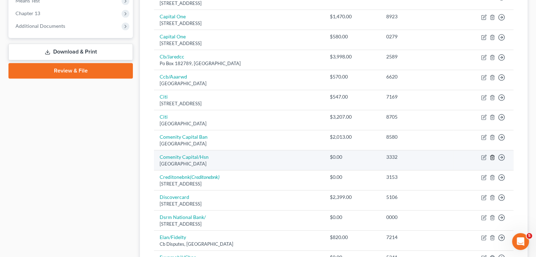
click at [492, 158] on line "button" at bounding box center [492, 158] width 0 height 1
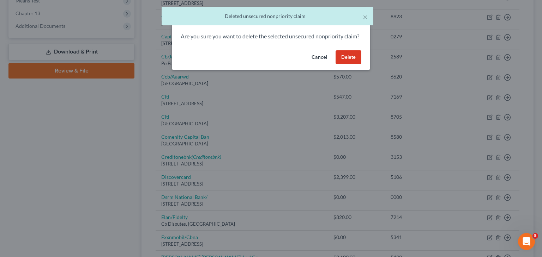
click at [354, 63] on button "Delete" at bounding box center [348, 57] width 26 height 14
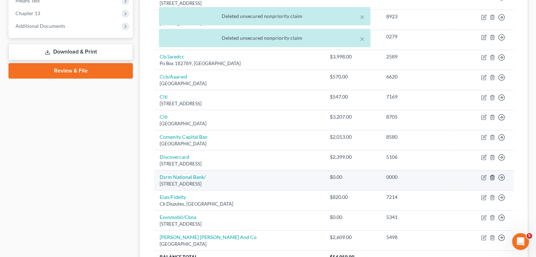
click at [492, 175] on icon "button" at bounding box center [493, 178] width 6 height 6
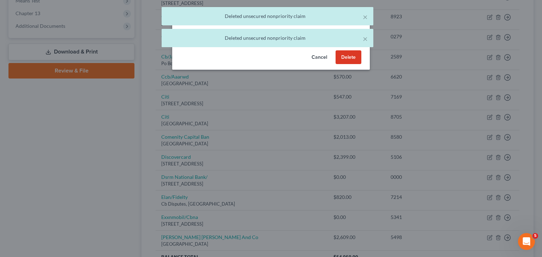
click at [353, 65] on button "Delete" at bounding box center [348, 57] width 26 height 14
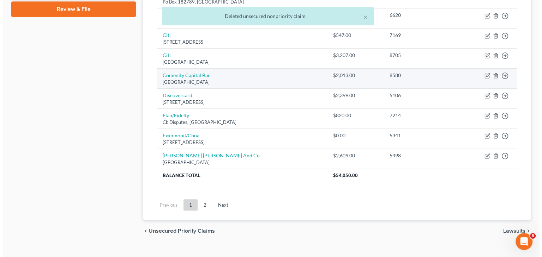
scroll to position [353, 0]
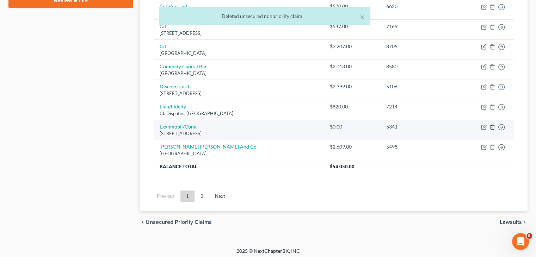
click at [492, 128] on icon "button" at bounding box center [492, 127] width 3 height 5
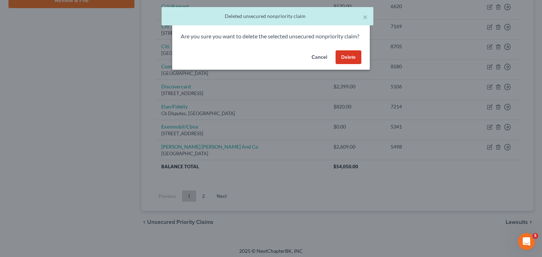
click at [347, 64] on button "Delete" at bounding box center [348, 57] width 26 height 14
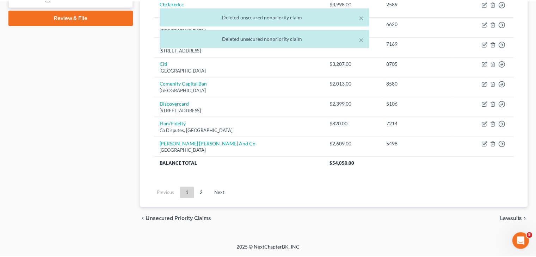
scroll to position [334, 0]
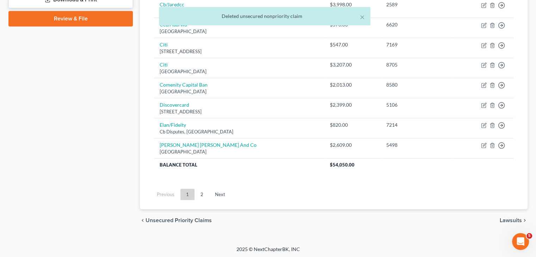
click at [199, 192] on link "2" at bounding box center [202, 194] width 14 height 11
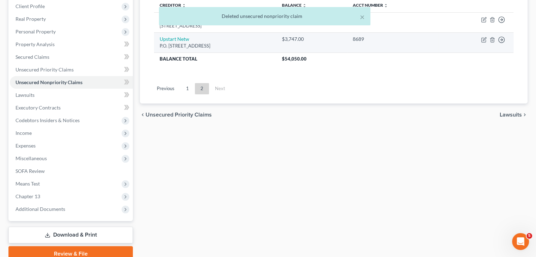
scroll to position [24, 0]
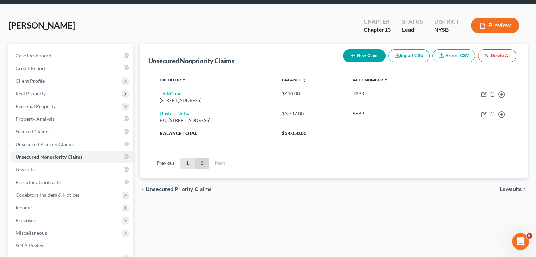
click at [189, 164] on link "1" at bounding box center [188, 163] width 14 height 11
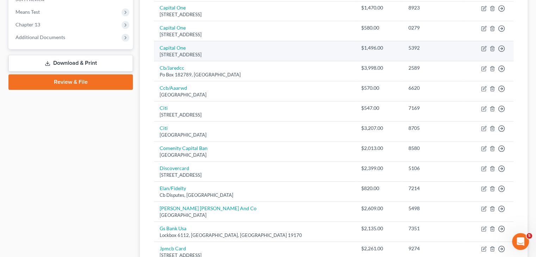
scroll to position [377, 0]
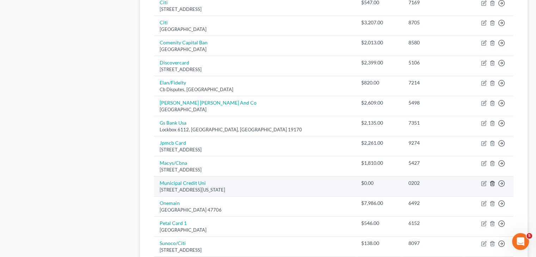
click at [494, 182] on icon "button" at bounding box center [492, 184] width 3 height 5
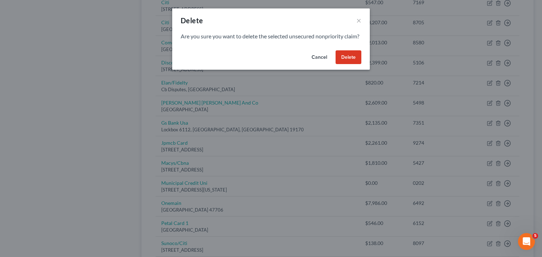
click at [352, 65] on button "Delete" at bounding box center [348, 57] width 26 height 14
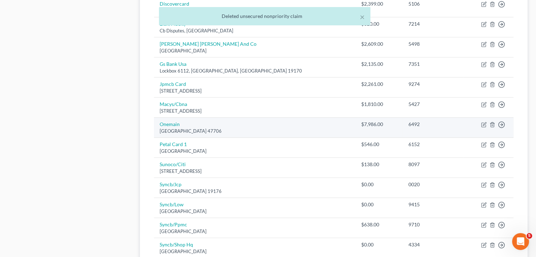
scroll to position [447, 0]
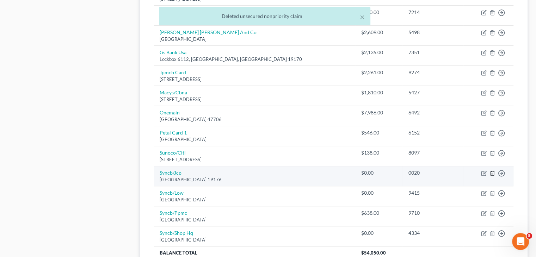
click at [494, 171] on icon "button" at bounding box center [492, 173] width 3 height 5
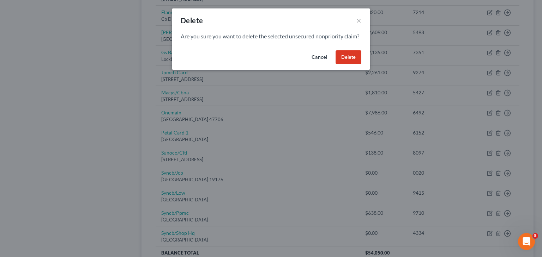
click at [346, 65] on button "Delete" at bounding box center [348, 57] width 26 height 14
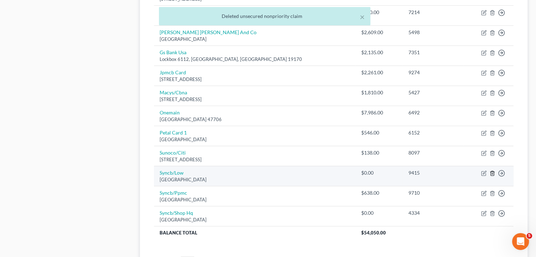
click at [491, 172] on icon "button" at bounding box center [492, 173] width 3 height 5
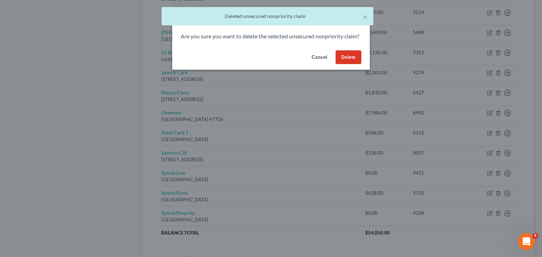
click at [347, 65] on button "Delete" at bounding box center [348, 57] width 26 height 14
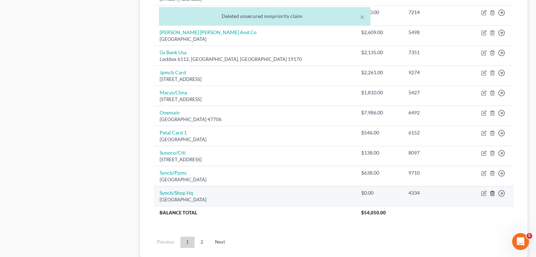
click at [493, 191] on icon "button" at bounding box center [493, 194] width 6 height 6
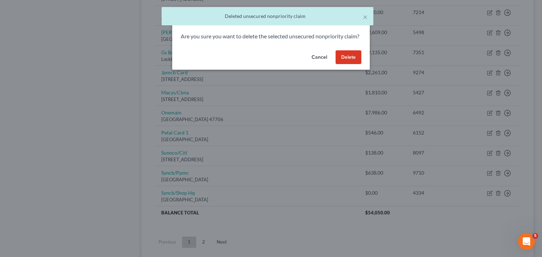
click at [352, 65] on button "Delete" at bounding box center [348, 57] width 26 height 14
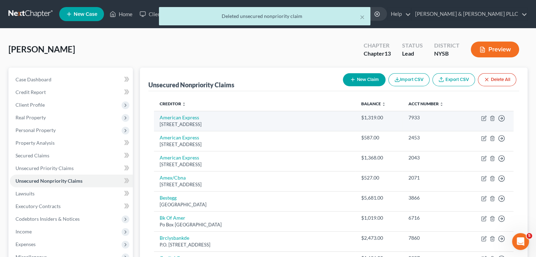
scroll to position [247, 0]
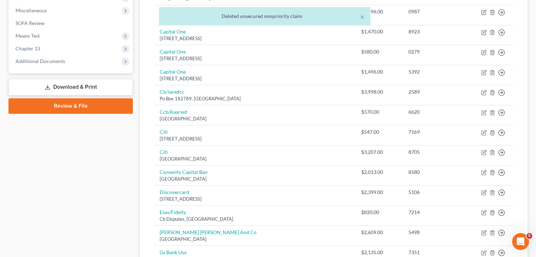
click at [75, 87] on link "Download & Print" at bounding box center [70, 87] width 124 height 17
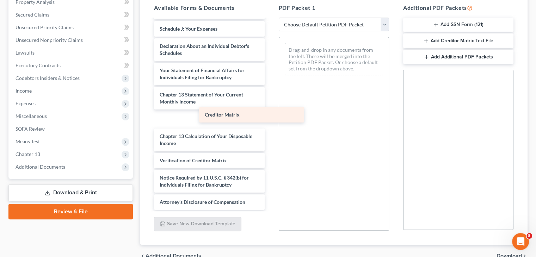
scroll to position [189, 0]
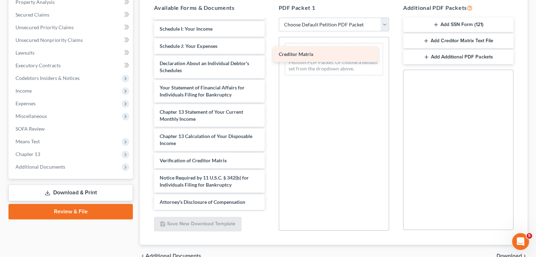
drag, startPoint x: 245, startPoint y: 120, endPoint x: 330, endPoint y: 44, distance: 114.6
click at [270, 44] on div "Creditor Matrix Abacus_cert-pdf Voluntary Petition for Individuals Filing for B…" at bounding box center [209, 20] width 122 height 380
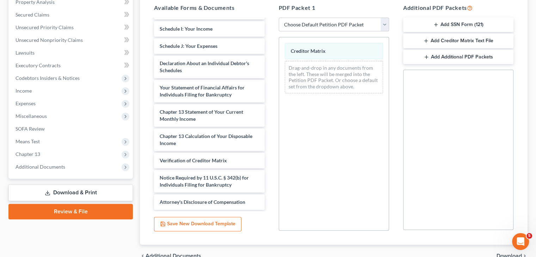
click at [499, 254] on span "Download" at bounding box center [509, 257] width 25 height 6
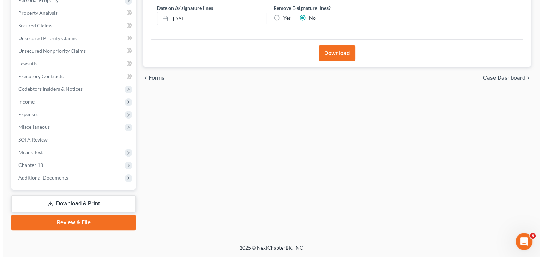
scroll to position [130, 0]
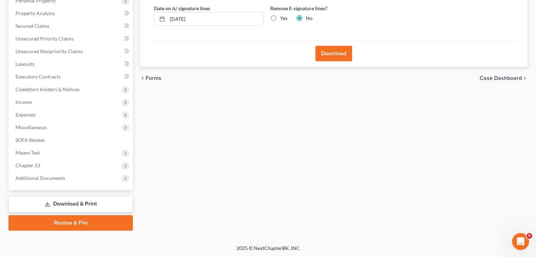
click at [321, 53] on button "Download" at bounding box center [334, 54] width 37 height 16
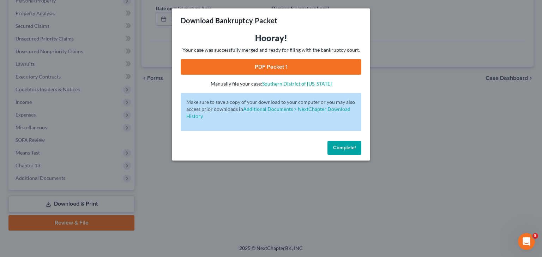
click at [274, 67] on link "PDF Packet 1" at bounding box center [271, 67] width 181 height 16
